Goal: Information Seeking & Learning: Learn about a topic

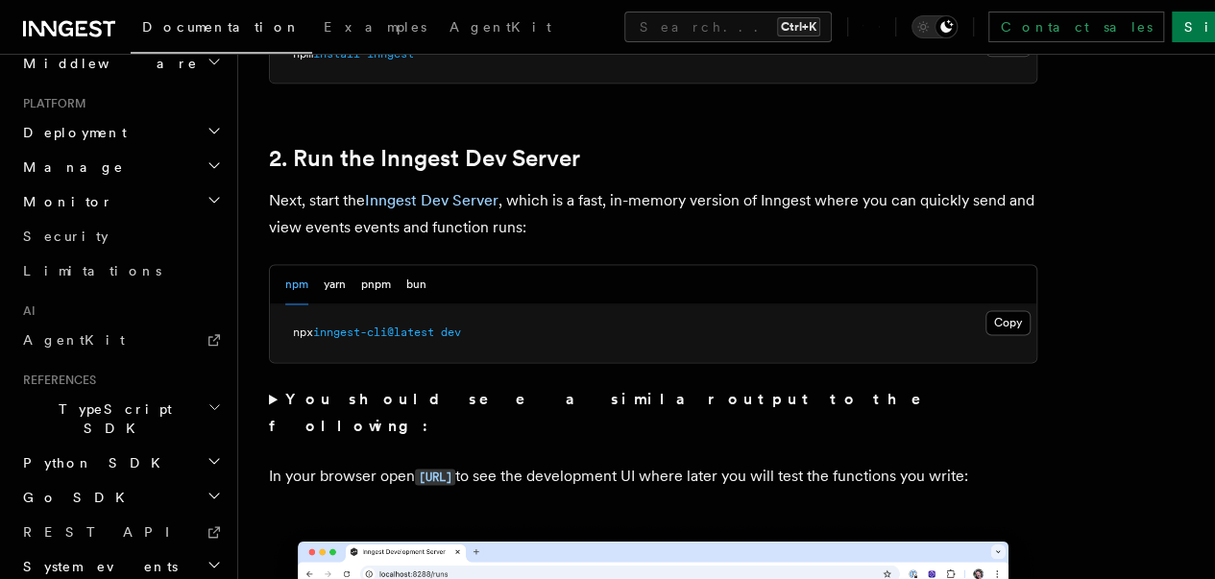
scroll to position [909, 0]
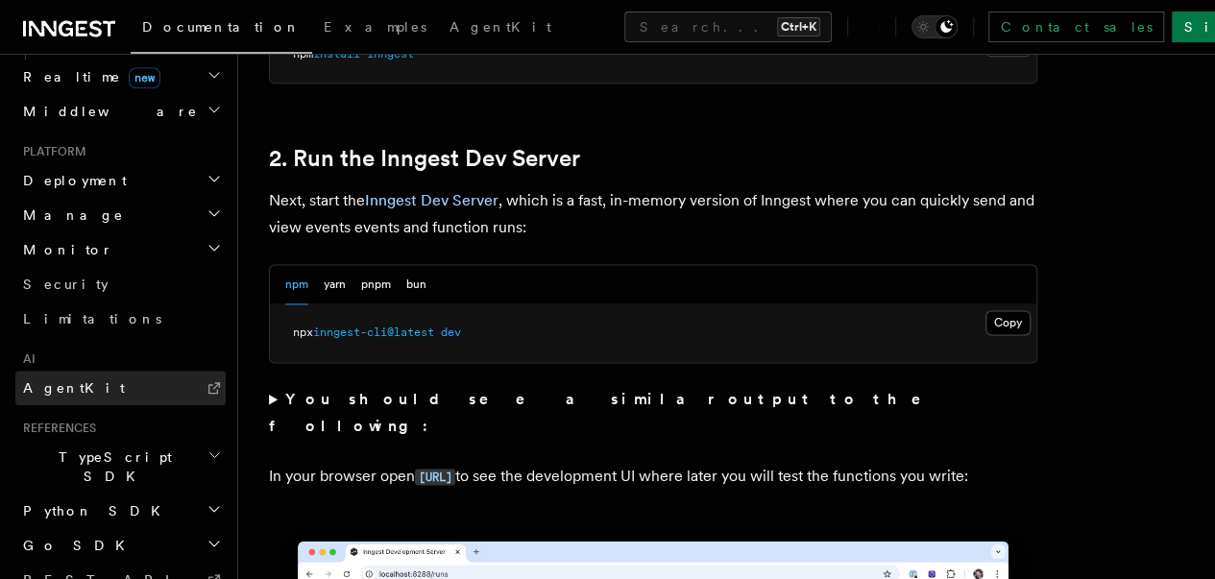
click at [53, 378] on span "AgentKit" at bounding box center [74, 387] width 102 height 19
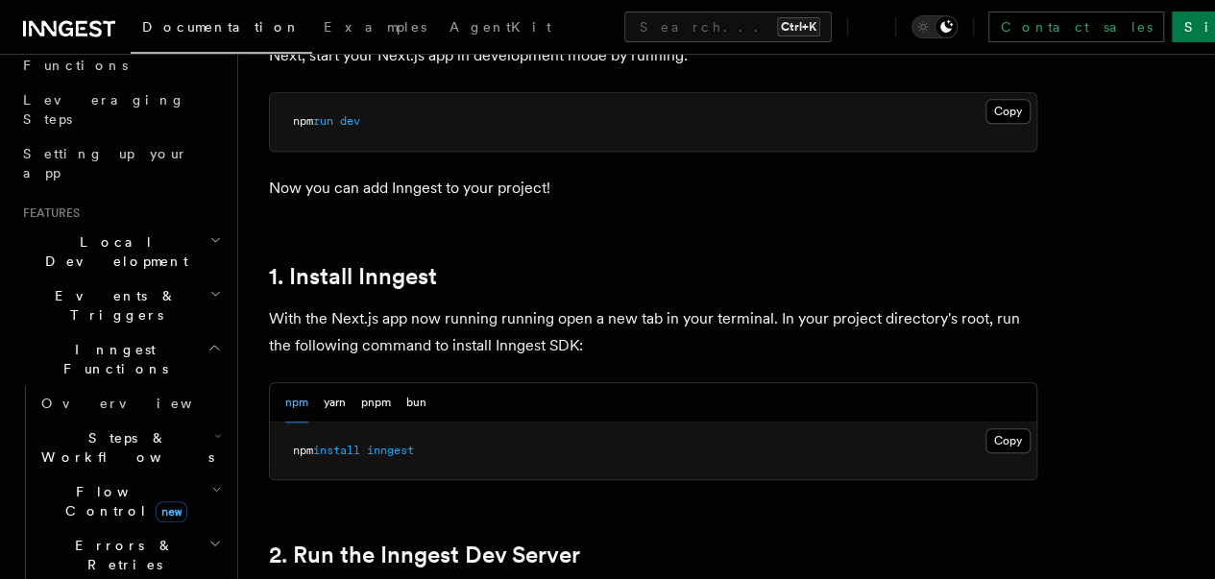
scroll to position [272, 0]
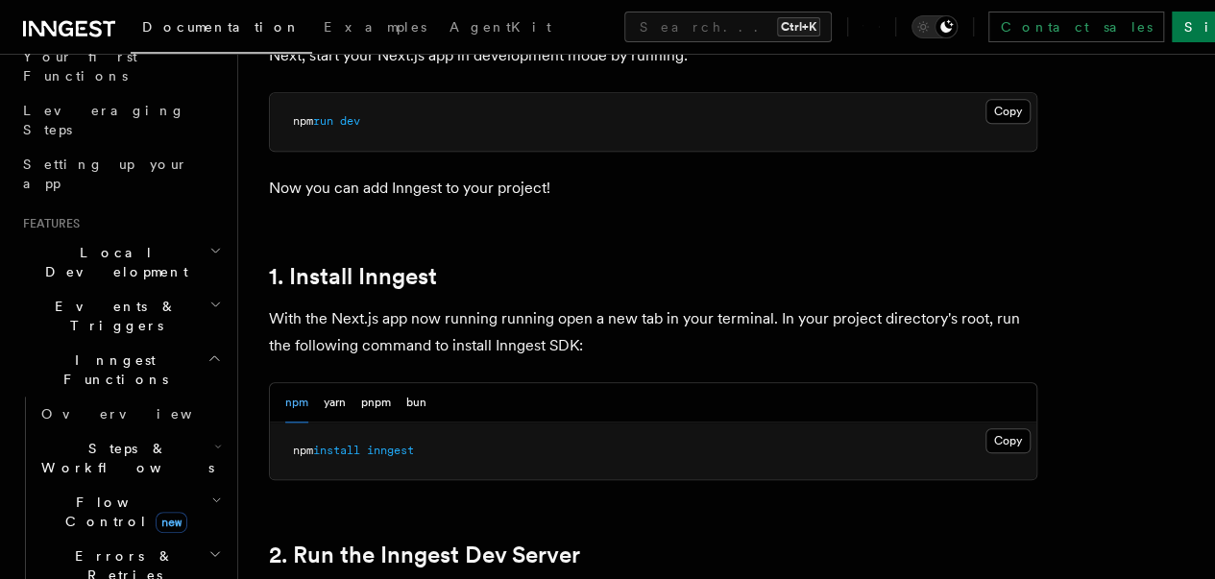
click at [69, 439] on span "Steps & Workflows" at bounding box center [124, 458] width 181 height 38
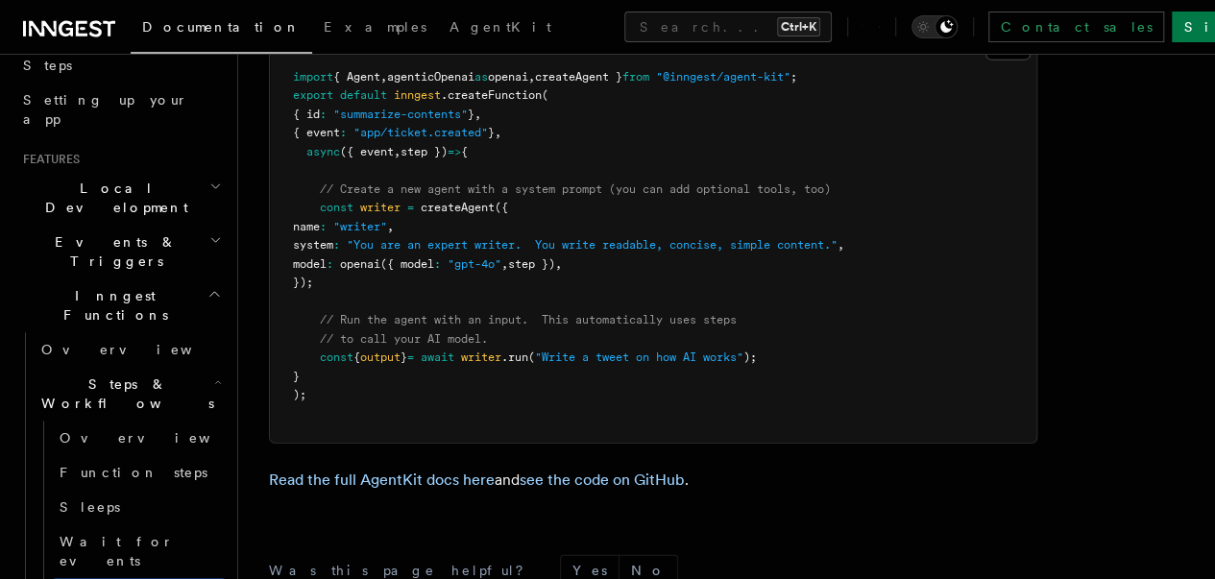
scroll to position [5762, 0]
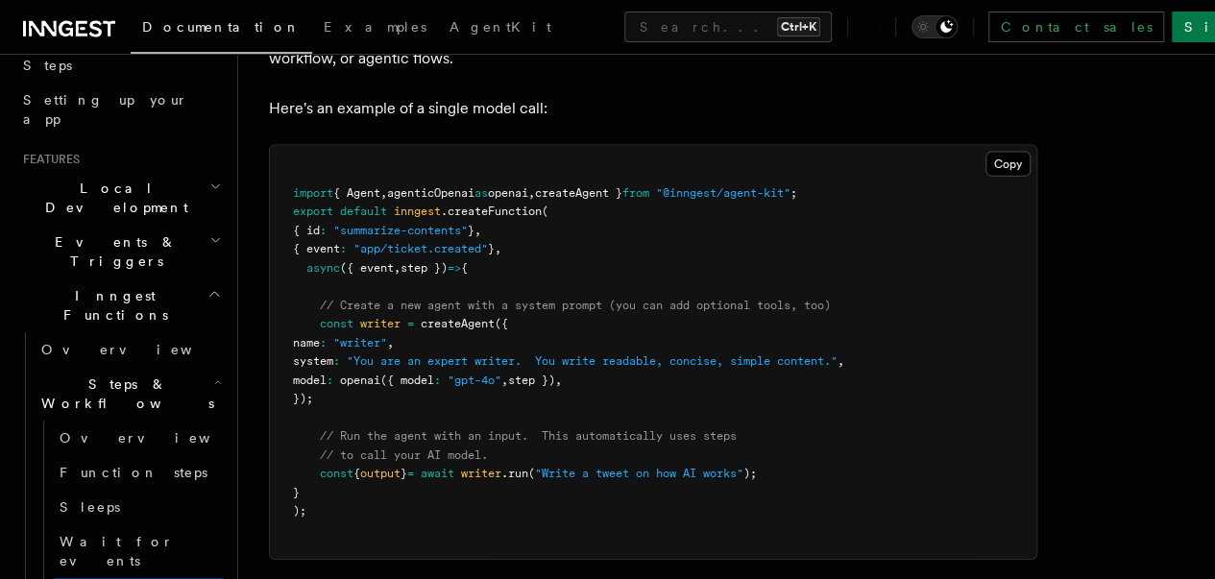
click at [498, 377] on pre "import { Agent , agenticOpenai as openai , createAgent } from "@inngest/agent-k…" at bounding box center [653, 352] width 767 height 413
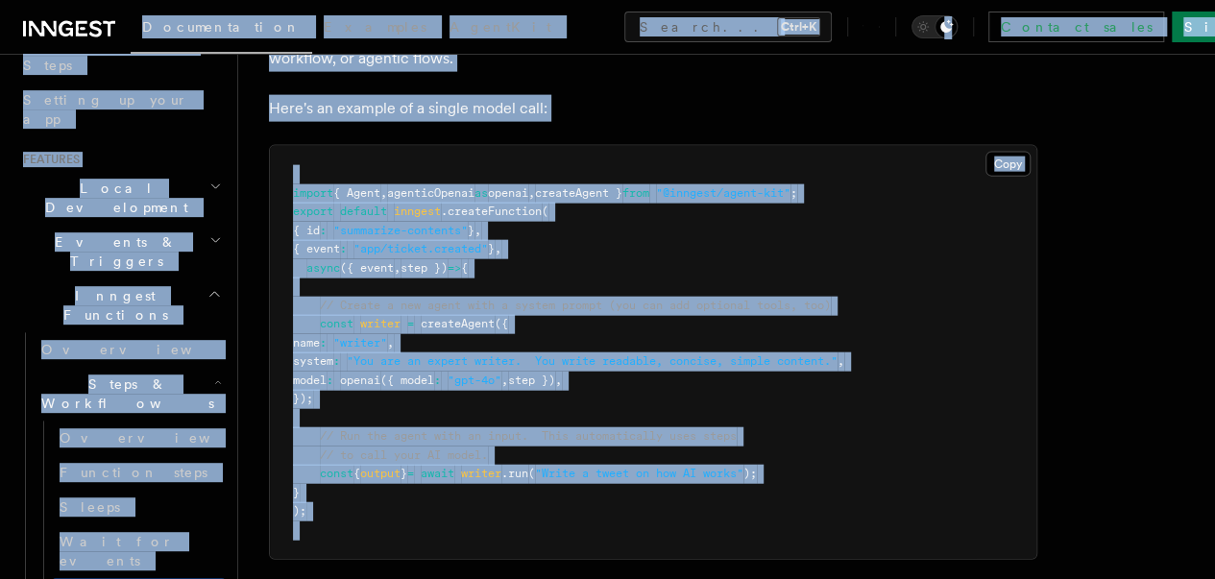
copy body "Loremipsumdol Sitametc AdipiSci Elitse... Doei+T Incidid utlab Etdo Ma Aliqua..…"
click at [574, 357] on pre "import { Agent , agenticOpenai as openai , createAgent } from "@inngest/agent-k…" at bounding box center [653, 352] width 767 height 413
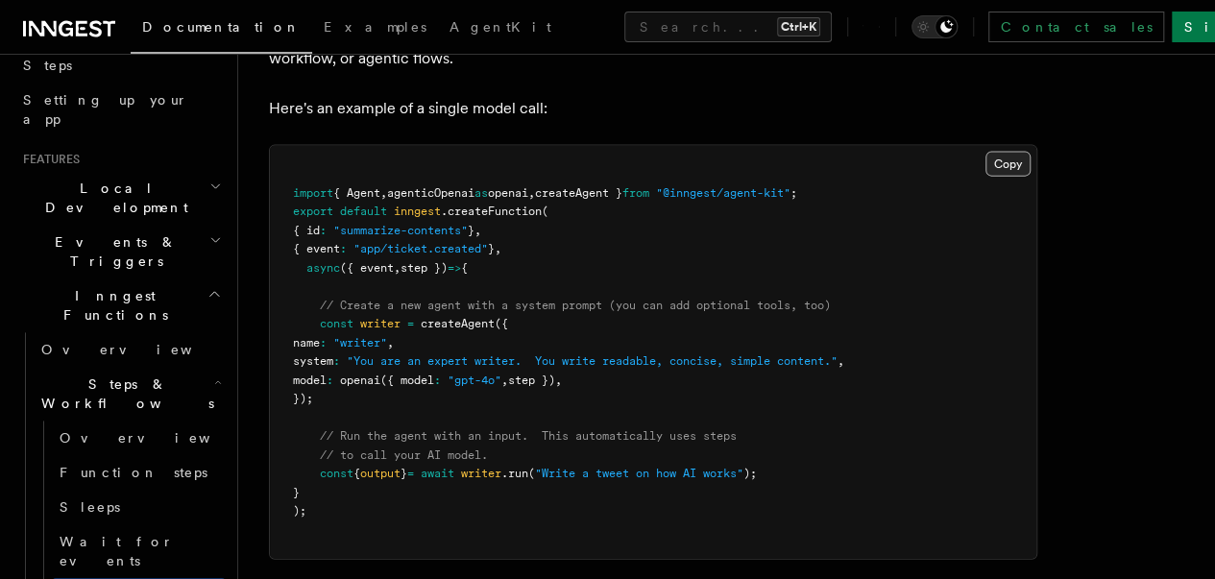
click at [986, 177] on button "Copy Copied" at bounding box center [1008, 164] width 45 height 25
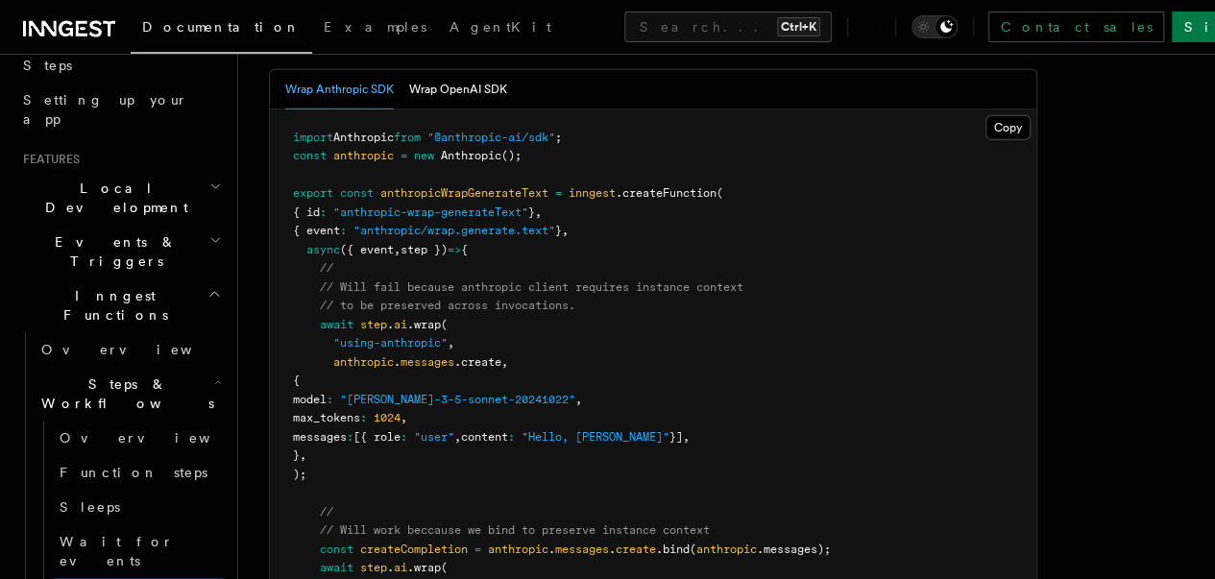
scroll to position [2561, 0]
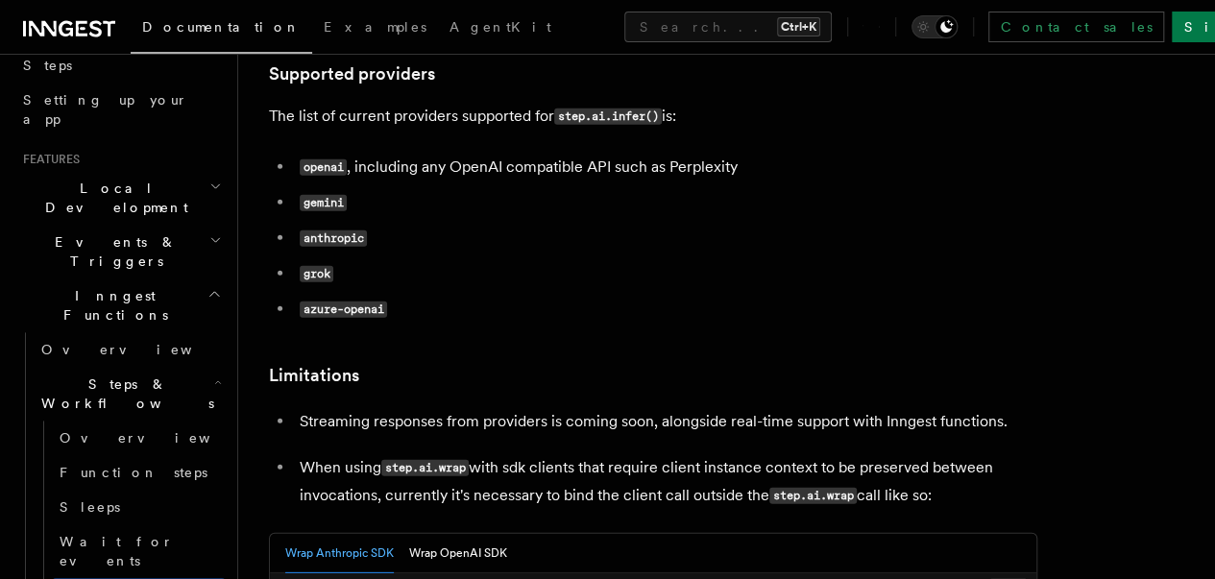
click at [321, 211] on code "gemini" at bounding box center [323, 203] width 47 height 16
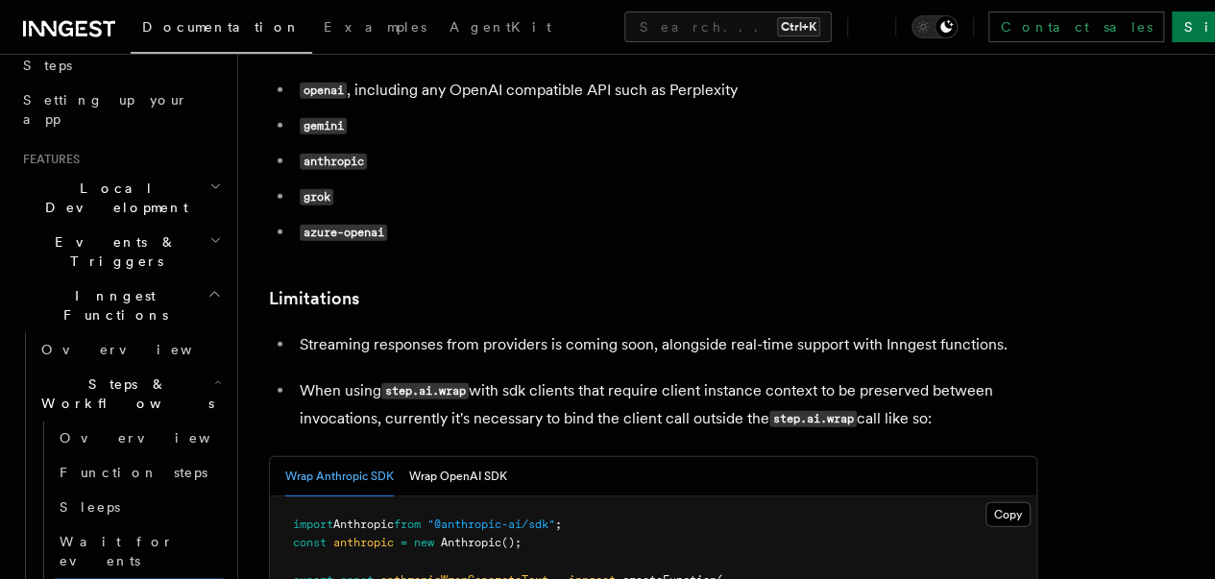
scroll to position [2640, 0]
